Goal: Transaction & Acquisition: Purchase product/service

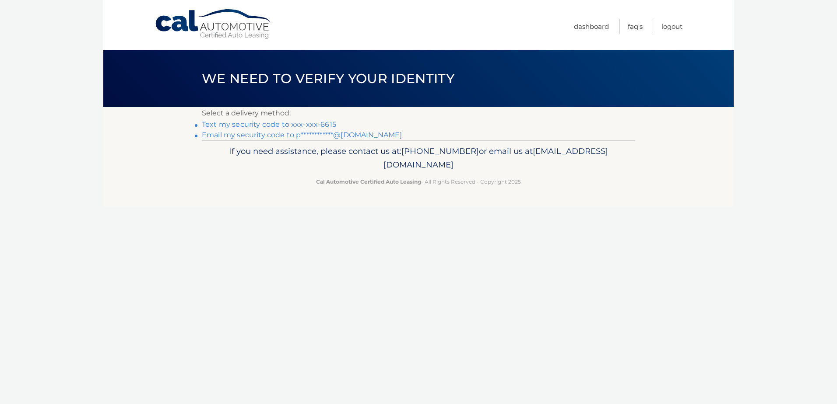
click at [282, 125] on link "Text my security code to xxx-xxx-6615" at bounding box center [269, 124] width 134 height 8
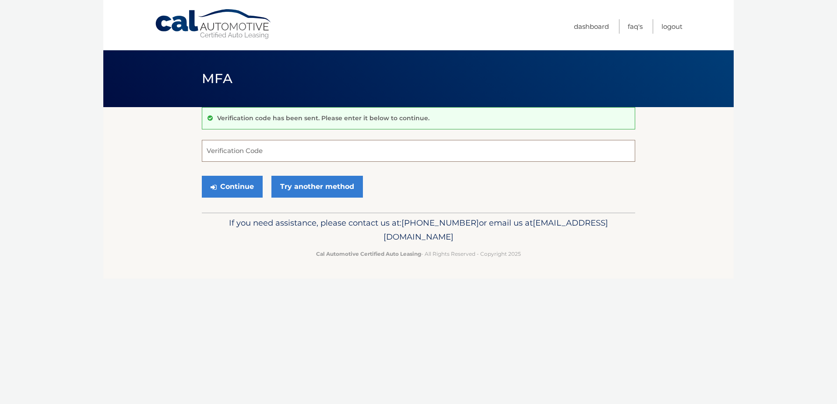
click at [288, 155] on input "Verification Code" at bounding box center [418, 151] width 433 height 22
type input "426547"
click at [202, 176] on button "Continue" at bounding box center [232, 187] width 61 height 22
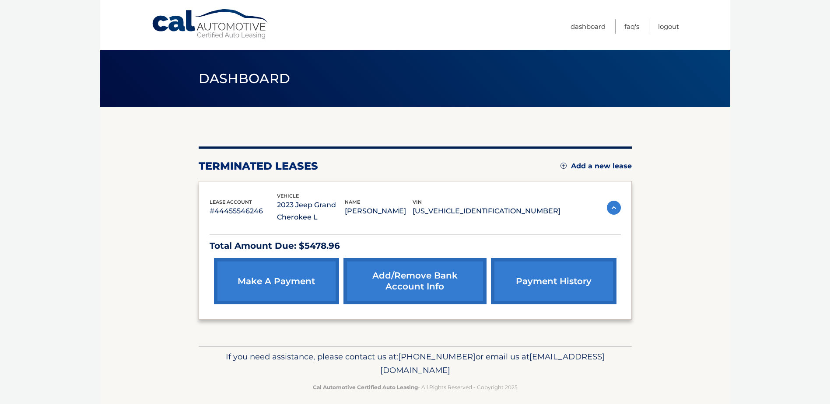
click at [279, 289] on link "make a payment" at bounding box center [276, 281] width 125 height 46
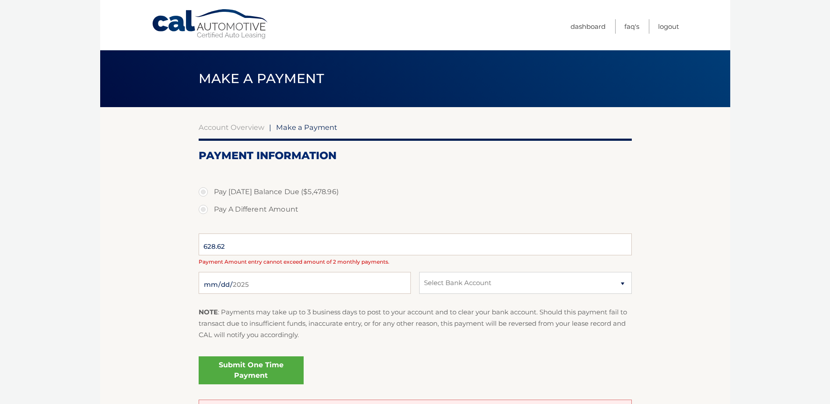
select select "YmY0ZTQwMGEtODM2Ny00MjQ2LTk2YWEtNzhlNjUyOGJhZDI0"
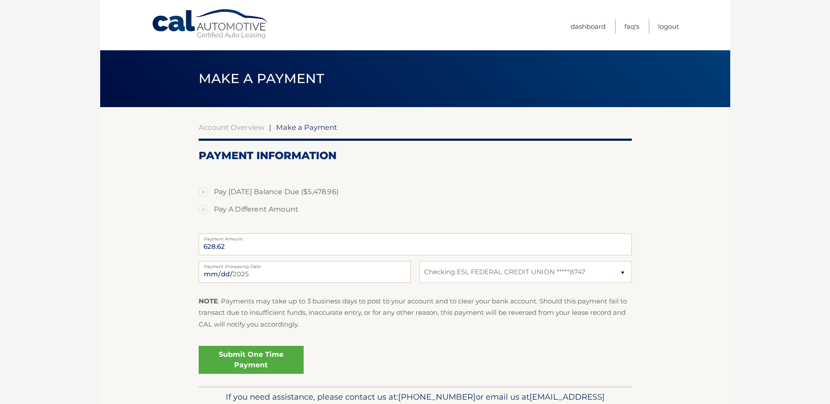
click at [231, 194] on label "Pay [DATE] Balance Due ($5,478.96)" at bounding box center [415, 192] width 433 height 18
click at [211, 194] on input "Pay [DATE] Balance Due ($5,478.96)" at bounding box center [206, 190] width 9 height 14
radio input "true"
type input "5478.96"
click at [266, 362] on link "Submit One Time Payment" at bounding box center [251, 360] width 105 height 28
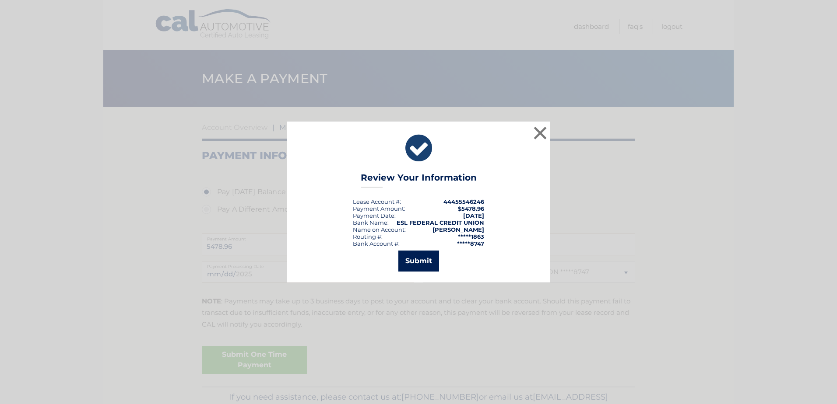
click at [412, 262] on button "Submit" at bounding box center [418, 261] width 41 height 21
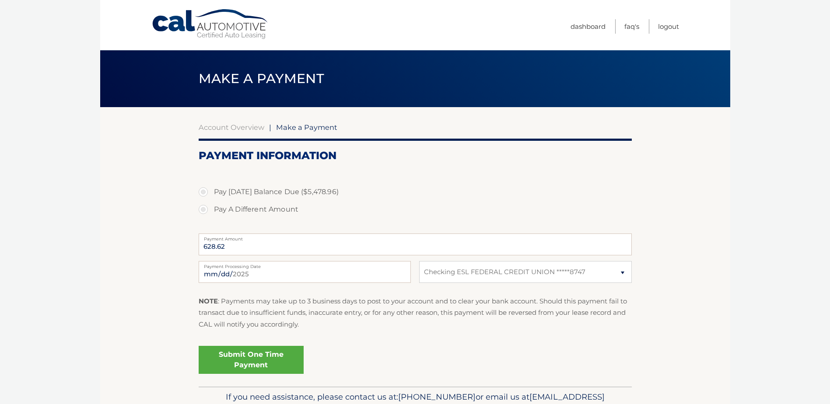
select select "YmY0ZTQwMGEtODM2Ny00MjQ2LTk2YWEtNzhlNjUyOGJhZDI0"
click at [587, 28] on link "Dashboard" at bounding box center [588, 26] width 35 height 14
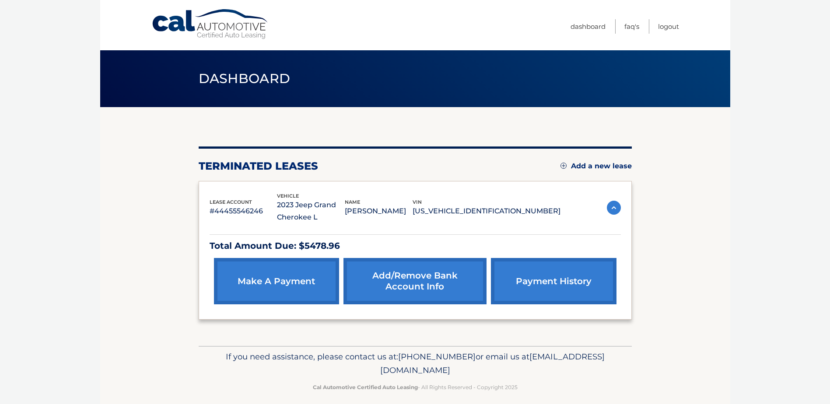
click at [548, 278] on link "payment history" at bounding box center [553, 281] width 125 height 46
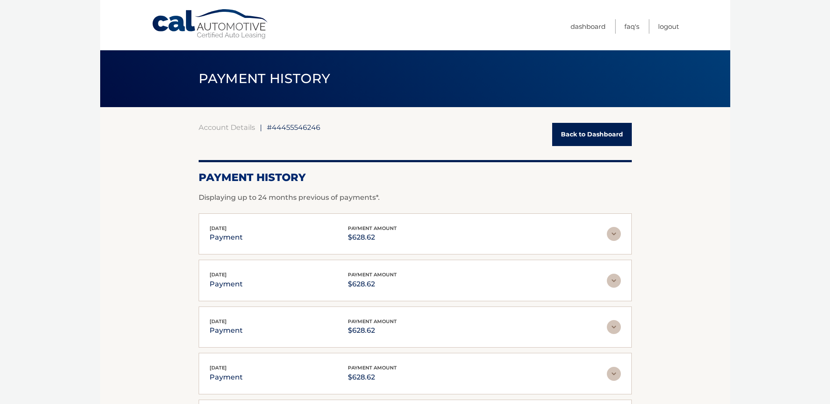
click at [610, 131] on link "Back to Dashboard" at bounding box center [592, 134] width 80 height 23
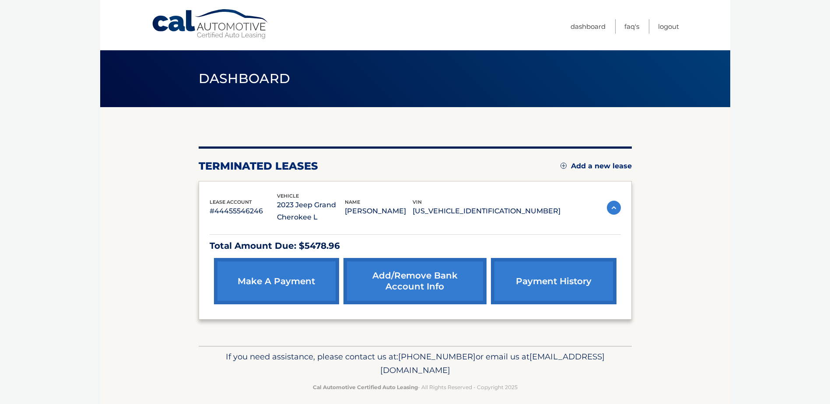
click at [273, 277] on link "make a payment" at bounding box center [276, 281] width 125 height 46
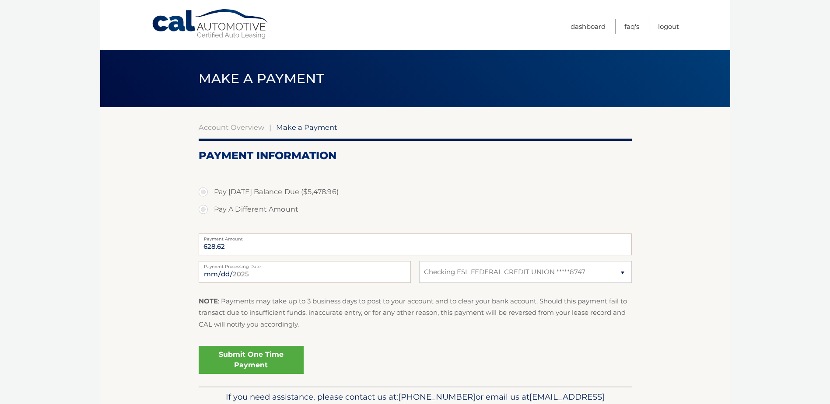
select select "YmY0ZTQwMGEtODM2Ny00MjQ2LTk2YWEtNzhlNjUyOGJhZDI0"
click at [232, 128] on link "Account Overview" at bounding box center [232, 127] width 66 height 9
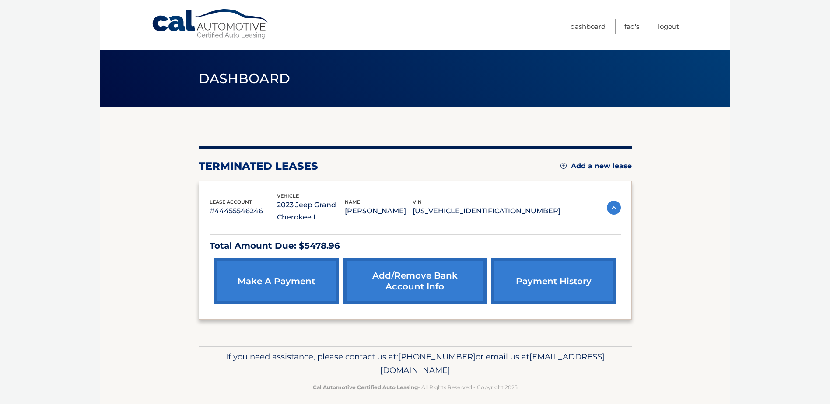
click at [297, 283] on link "make a payment" at bounding box center [276, 281] width 125 height 46
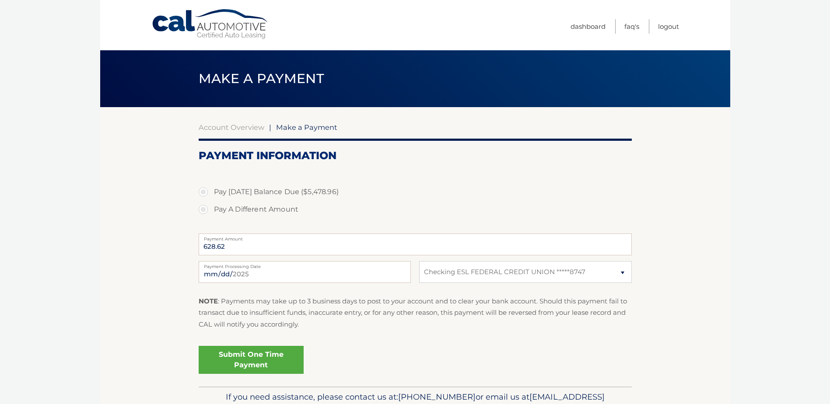
select select "YmY0ZTQwMGEtODM2Ny00MjQ2LTk2YWEtNzhlNjUyOGJhZDI0"
click at [239, 127] on link "Account Overview" at bounding box center [232, 127] width 66 height 9
